Goal: Check status: Check status

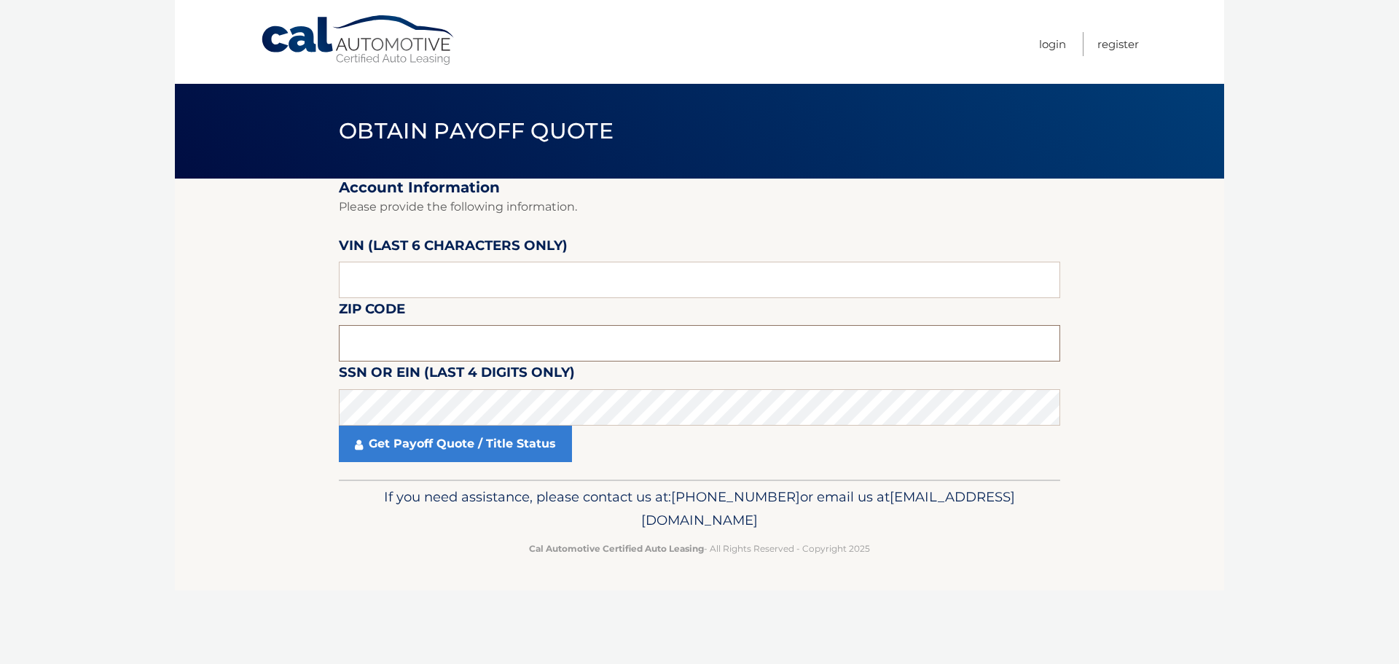
click at [402, 342] on input "text" at bounding box center [699, 343] width 721 height 36
type input "08822"
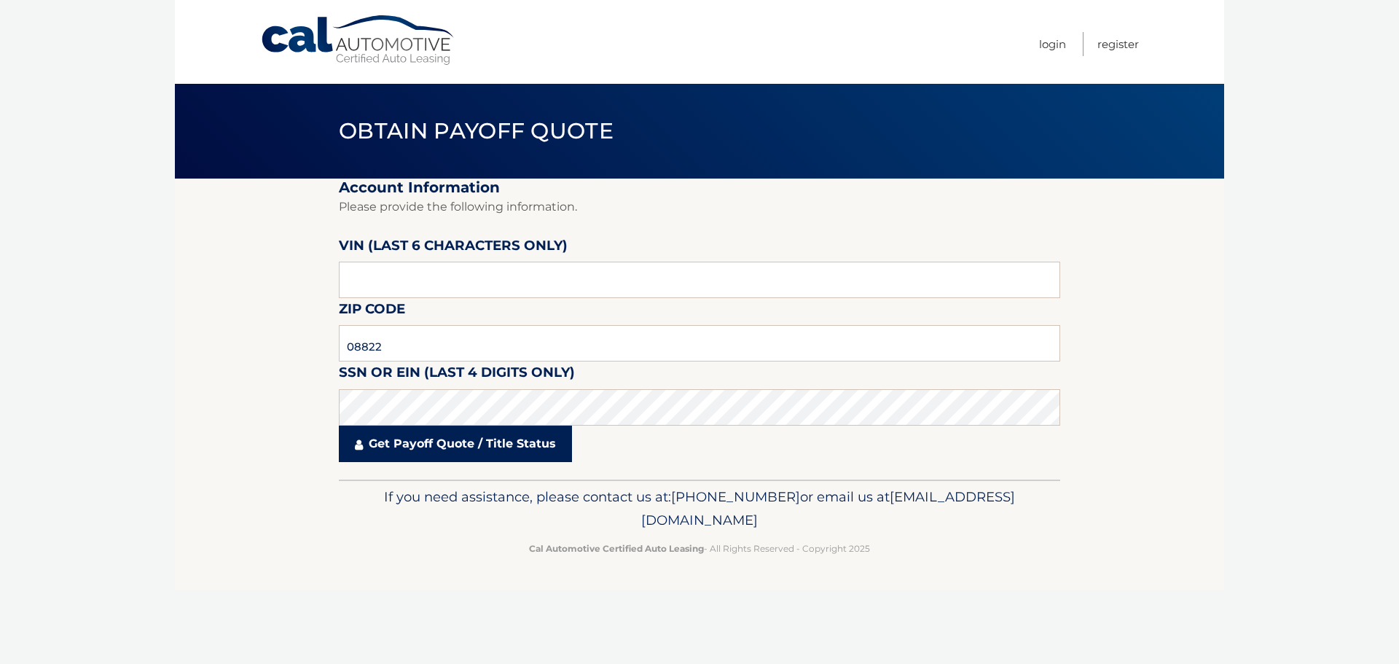
click at [493, 440] on link "Get Payoff Quote / Title Status" at bounding box center [455, 444] width 233 height 36
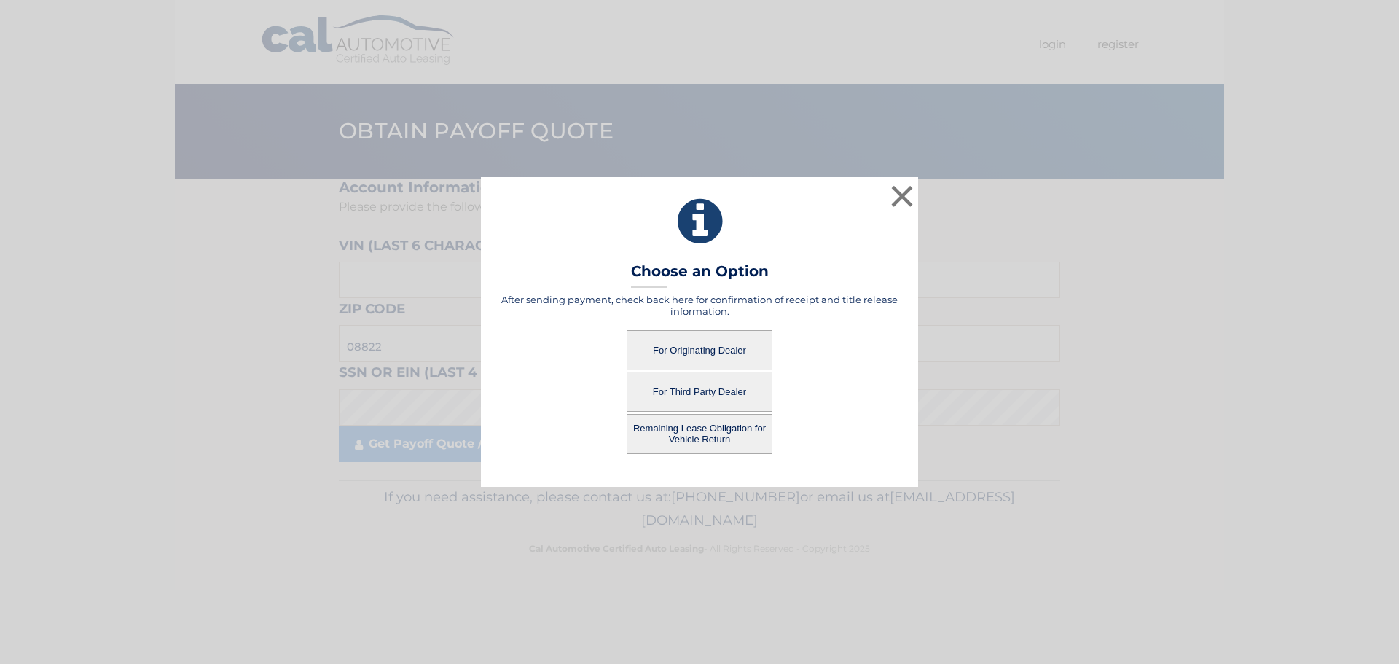
click at [705, 345] on button "For Originating Dealer" at bounding box center [700, 350] width 146 height 40
click at [703, 345] on button "For Originating Dealer" at bounding box center [700, 350] width 146 height 40
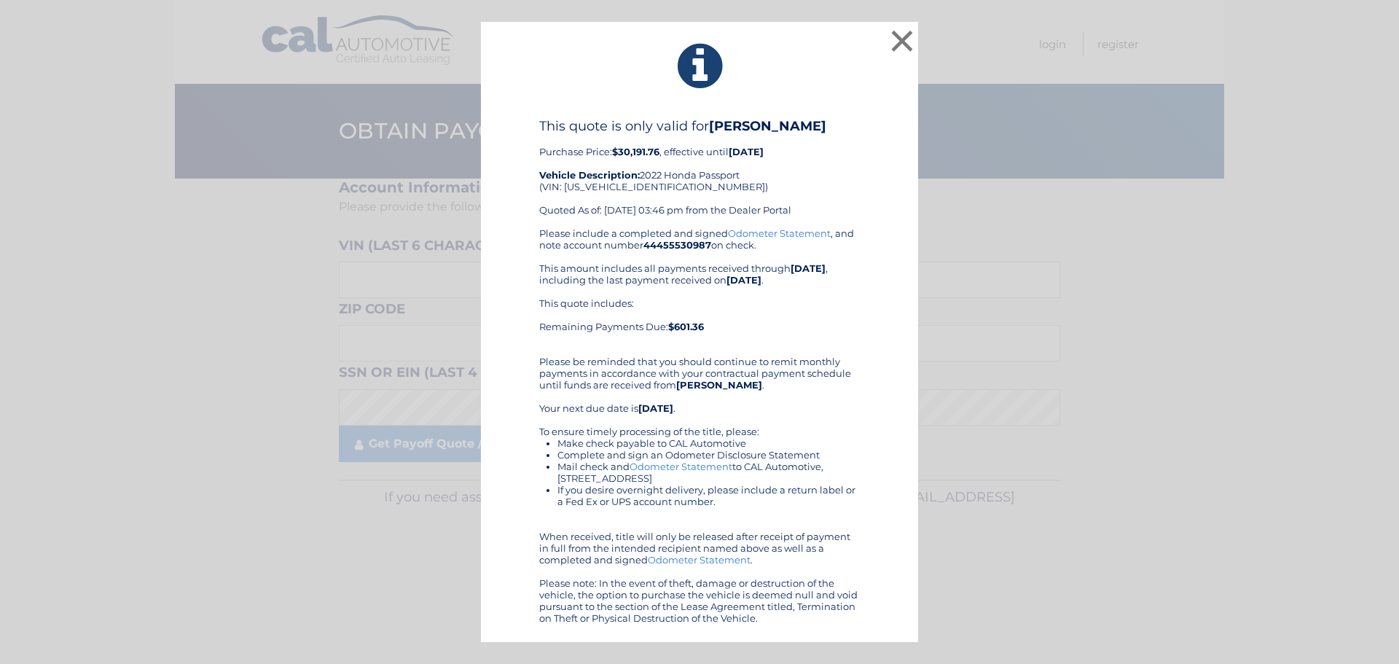
click at [777, 234] on link "Odometer Statement" at bounding box center [779, 233] width 103 height 12
drag, startPoint x: 905, startPoint y: 44, endPoint x: 931, endPoint y: 67, distance: 35.1
click at [904, 44] on button "×" at bounding box center [902, 40] width 29 height 29
